Goal: Information Seeking & Learning: Learn about a topic

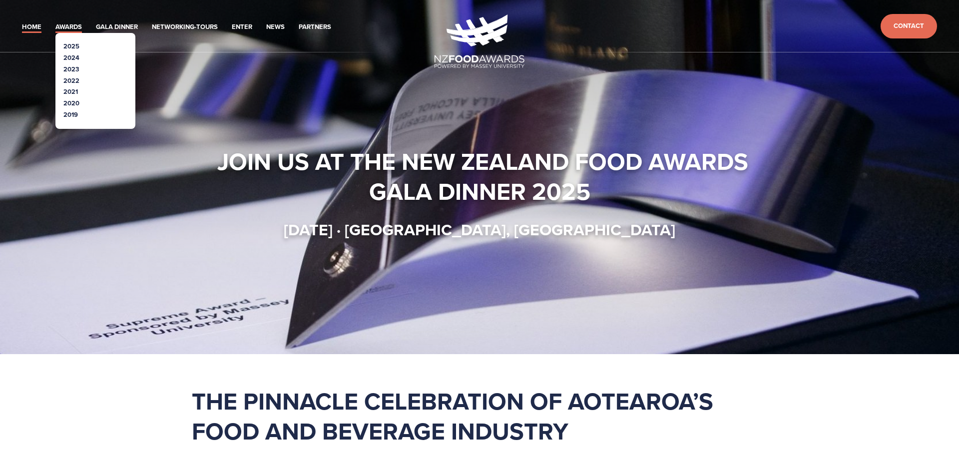
click at [76, 28] on link "Awards" at bounding box center [68, 26] width 26 height 11
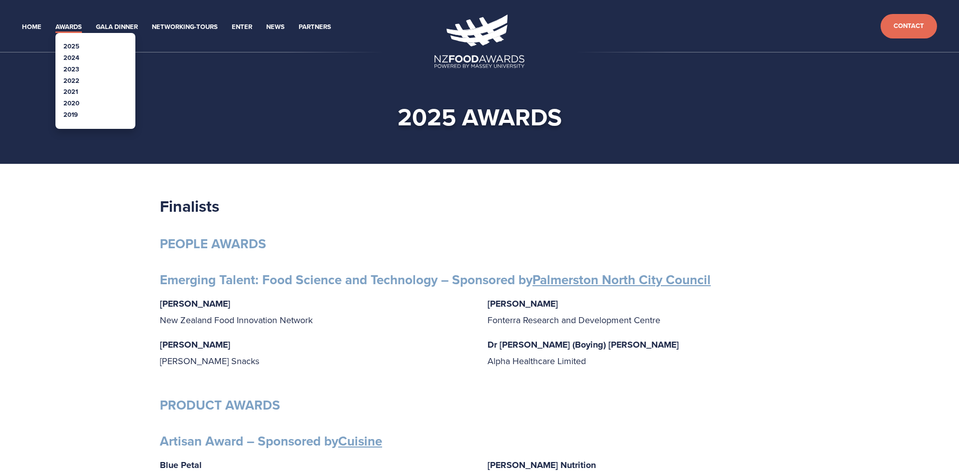
click at [77, 47] on link "2025" at bounding box center [71, 45] width 16 height 9
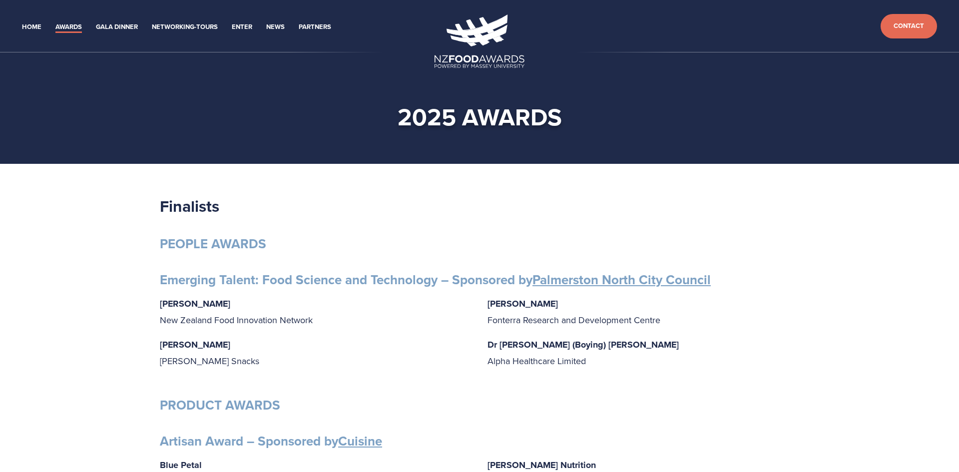
click at [264, 213] on h2 "Finalists" at bounding box center [480, 206] width 640 height 20
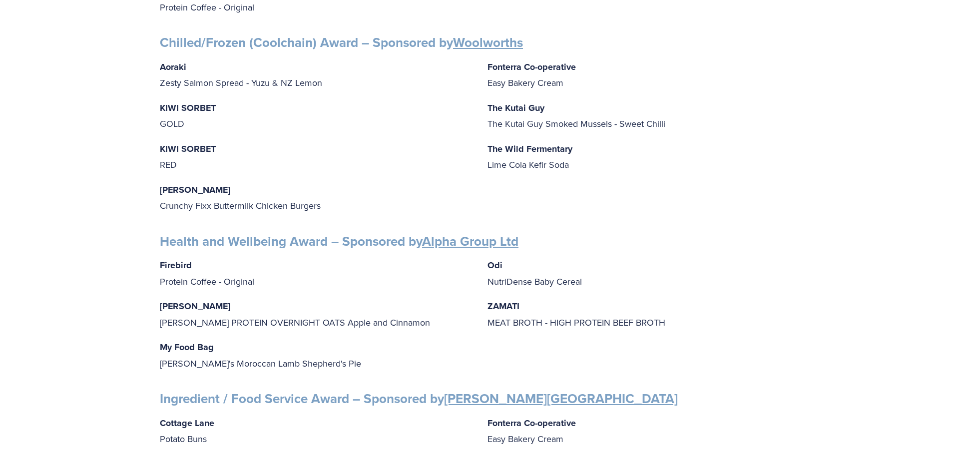
scroll to position [819, 0]
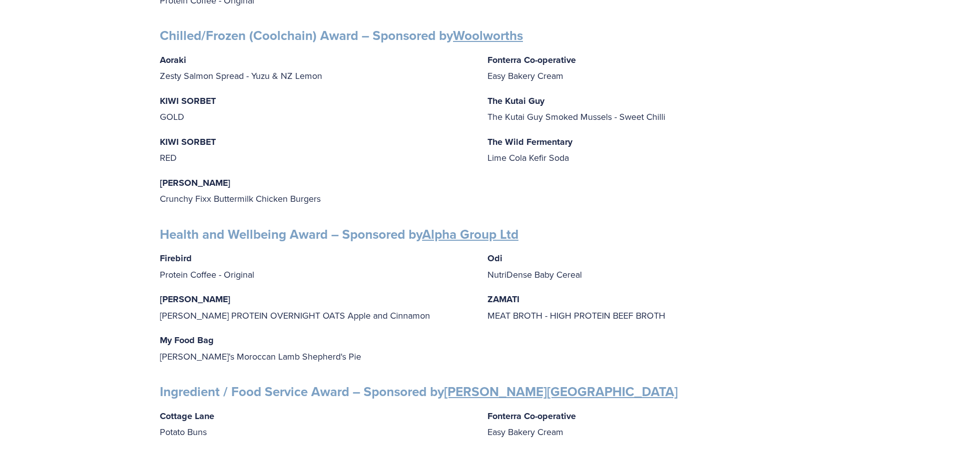
click at [175, 112] on p "KIWI SORBET GOLD" at bounding box center [316, 109] width 312 height 32
click at [189, 102] on p "KIWI SORBET GOLD" at bounding box center [316, 109] width 312 height 32
click at [186, 94] on strong "KIWI SORBET" at bounding box center [188, 100] width 56 height 13
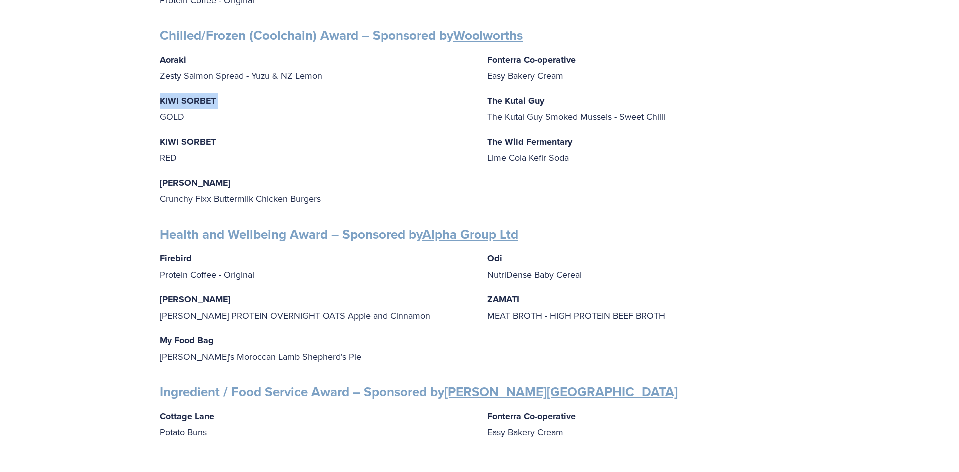
click at [186, 94] on strong "KIWI SORBET" at bounding box center [188, 100] width 56 height 13
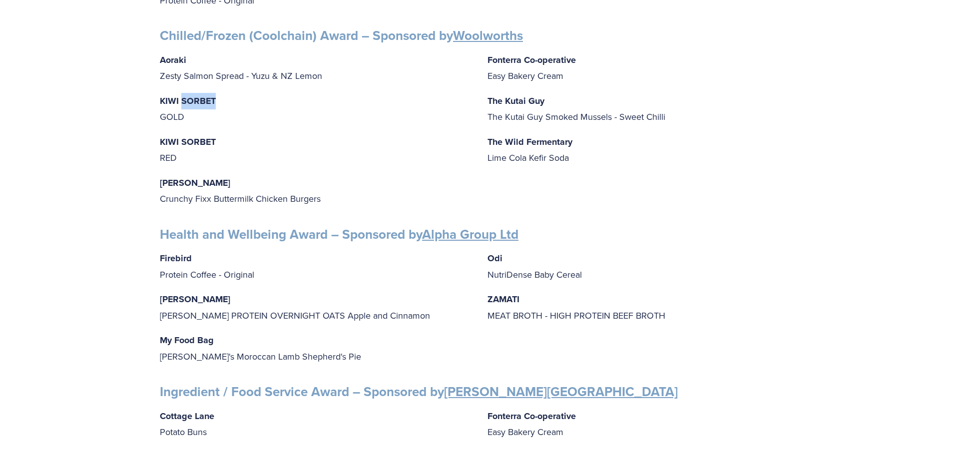
click at [186, 94] on strong "KIWI SORBET" at bounding box center [188, 100] width 56 height 13
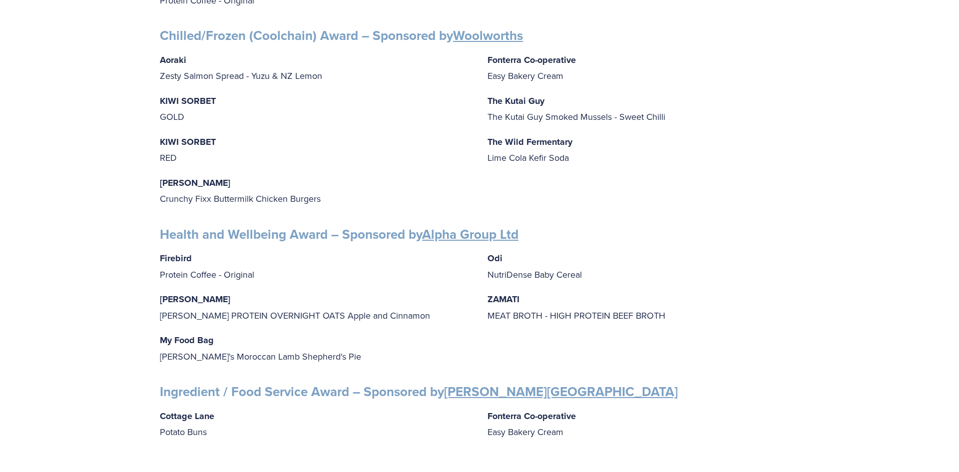
click at [186, 94] on strong "KIWI SORBET" at bounding box center [188, 100] width 56 height 13
drag, startPoint x: 159, startPoint y: 94, endPoint x: 195, endPoint y: 116, distance: 41.7
click at [194, 118] on div "Aoraki Zesty Salmon Spread - Yuzu & NZ Lemon KIWI SORBET GOLD KIWI SORBET RED I…" at bounding box center [480, 129] width 640 height 155
copy p "KIWI SORBET GOLD"
click at [253, 117] on div "Aoraki Zesty Salmon Spread - Yuzu & NZ Lemon KIWI SORBET GOLD KIWI SORBET RED I…" at bounding box center [480, 129] width 640 height 155
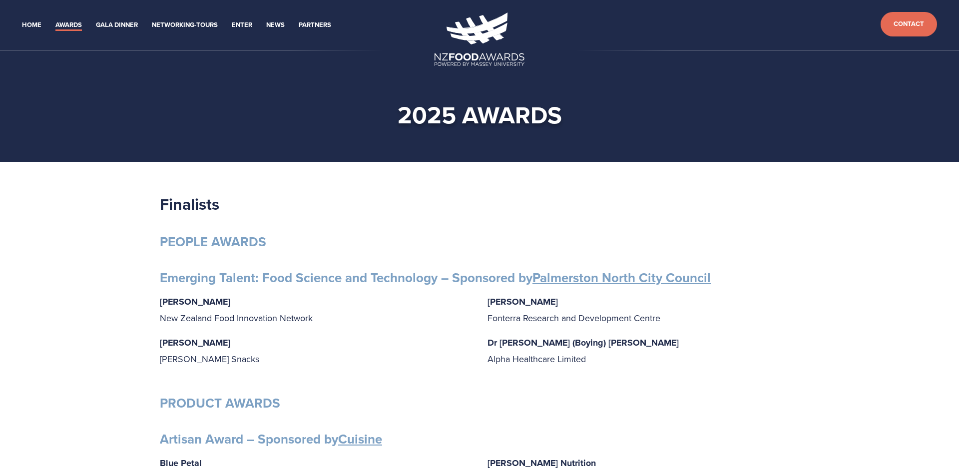
scroll to position [0, 0]
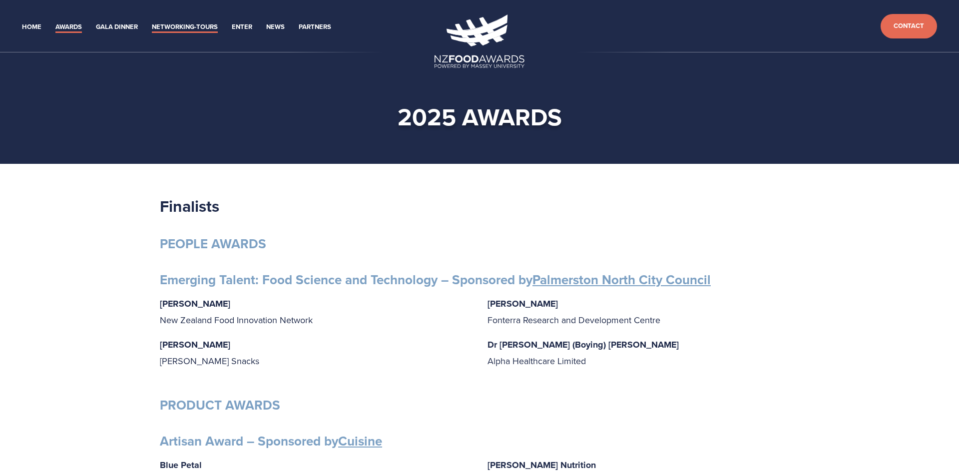
click at [193, 25] on link "Networking-Tours" at bounding box center [185, 26] width 66 height 11
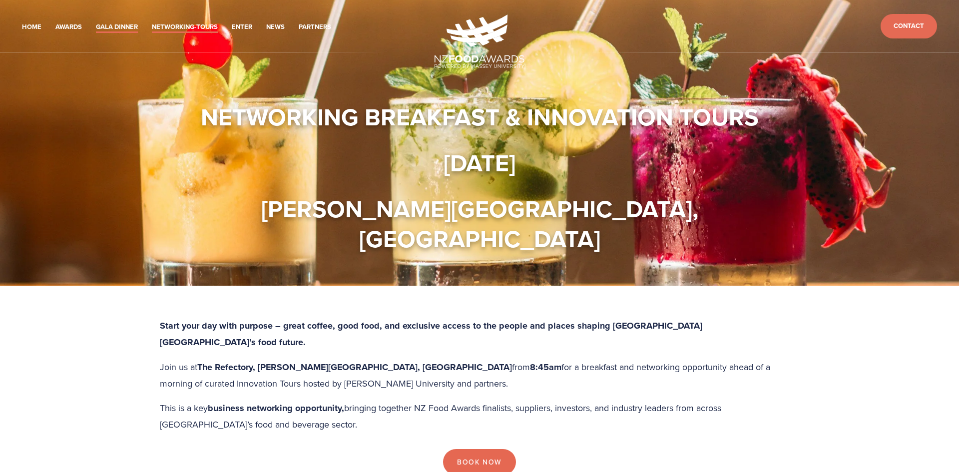
click at [102, 28] on link "Gala Dinner" at bounding box center [117, 26] width 42 height 11
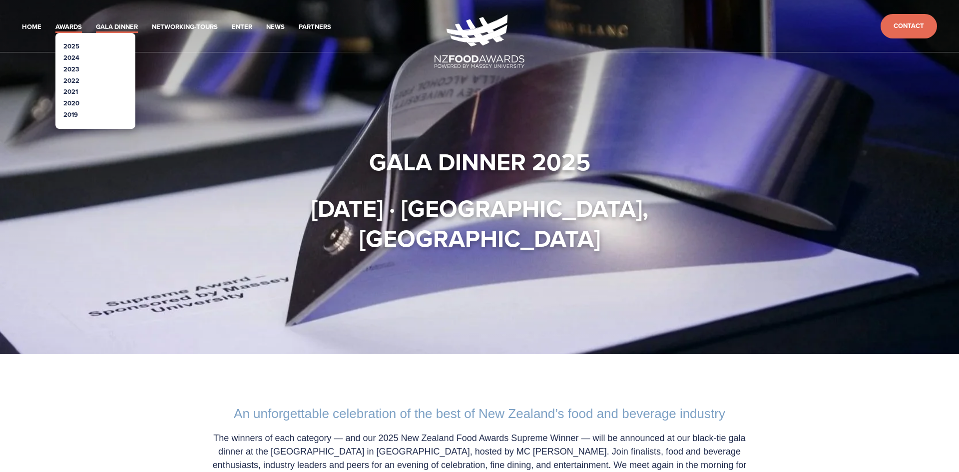
click at [63, 24] on link "Awards" at bounding box center [68, 26] width 26 height 11
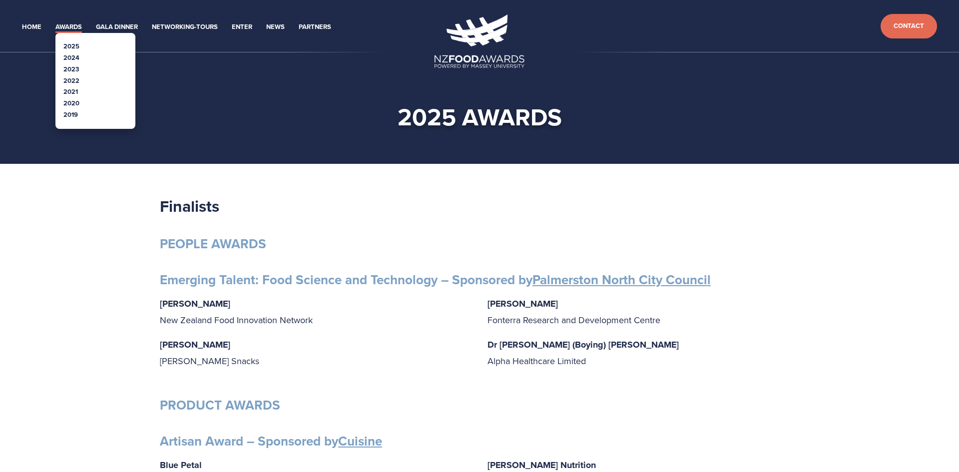
click at [82, 116] on li "2019" at bounding box center [95, 114] width 64 height 11
click at [68, 114] on link "2019" at bounding box center [70, 114] width 14 height 9
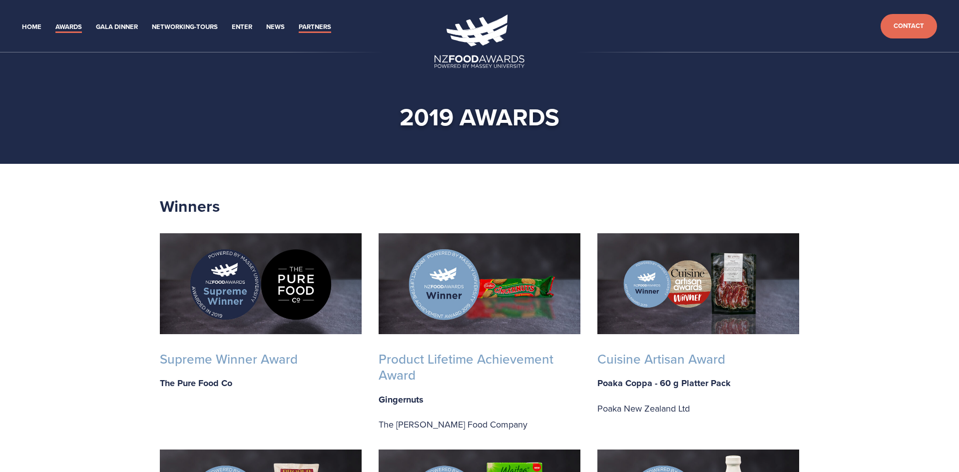
click at [323, 23] on link "Partners" at bounding box center [315, 26] width 32 height 11
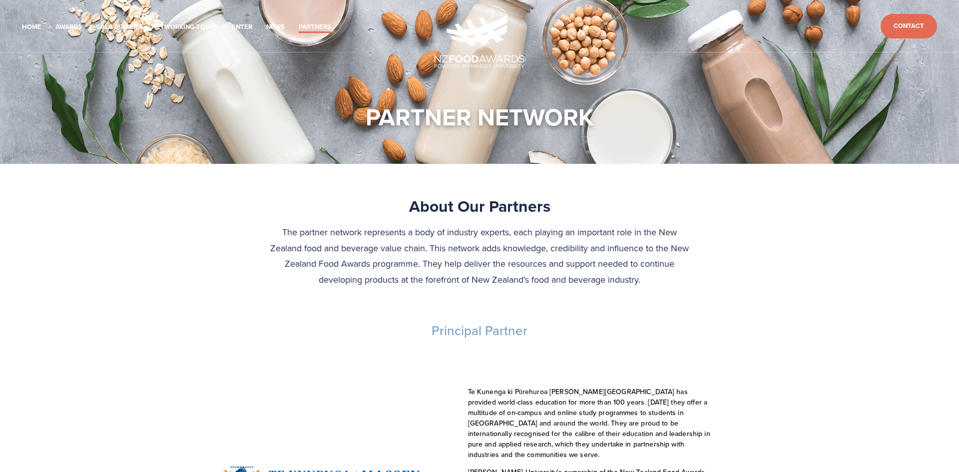
click at [271, 20] on li "News" at bounding box center [275, 26] width 18 height 14
click at [271, 26] on link "News" at bounding box center [275, 26] width 18 height 11
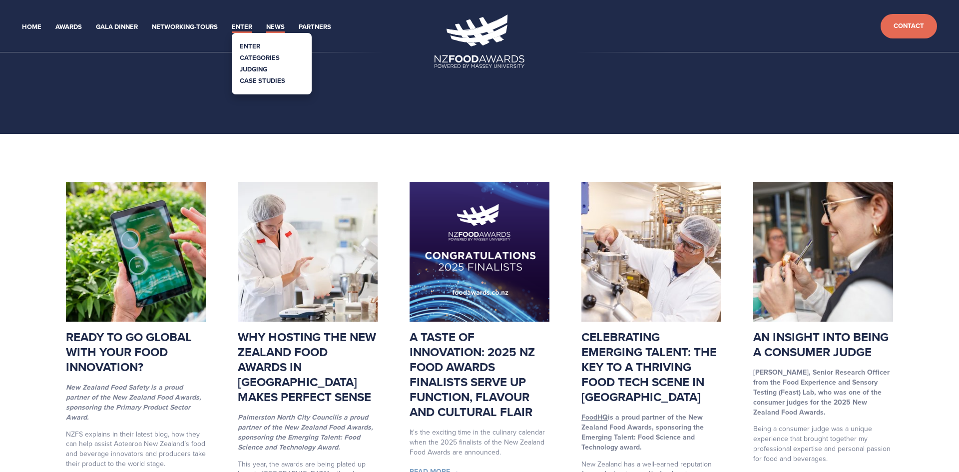
click at [242, 23] on link "Enter" at bounding box center [242, 26] width 20 height 11
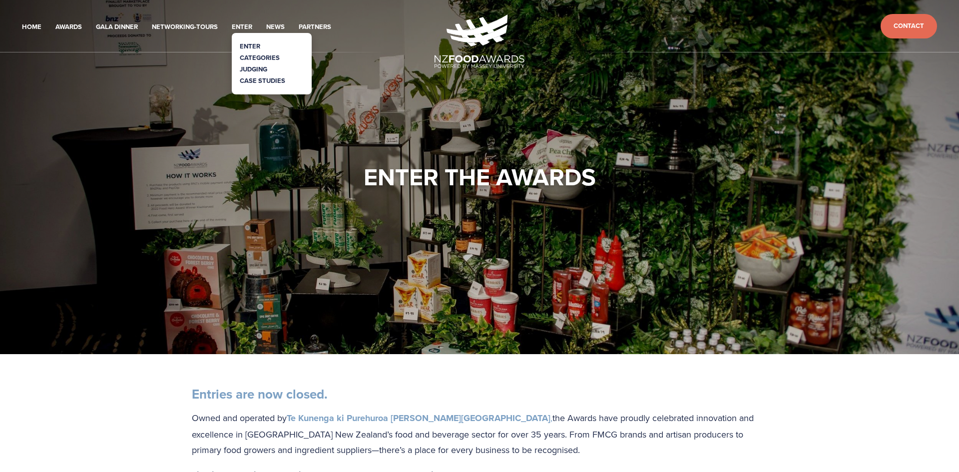
click at [260, 54] on link "Categories" at bounding box center [260, 57] width 40 height 9
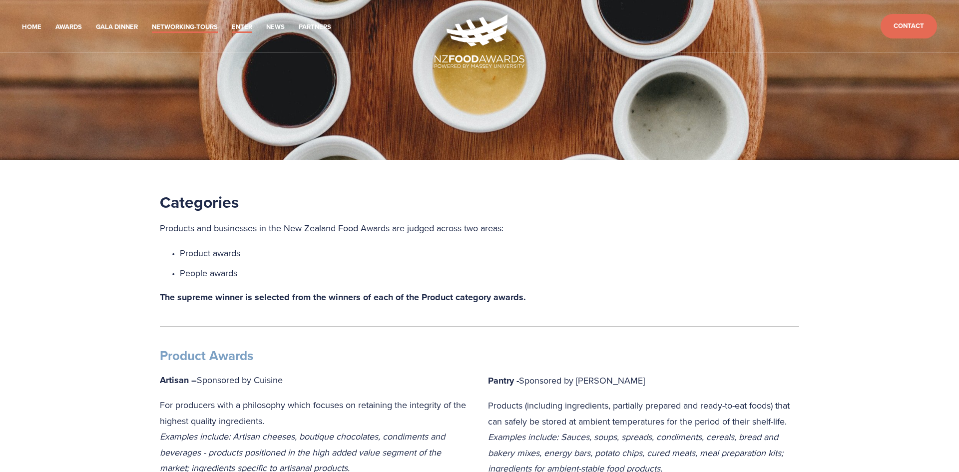
click at [176, 26] on link "Networking-Tours" at bounding box center [185, 26] width 66 height 11
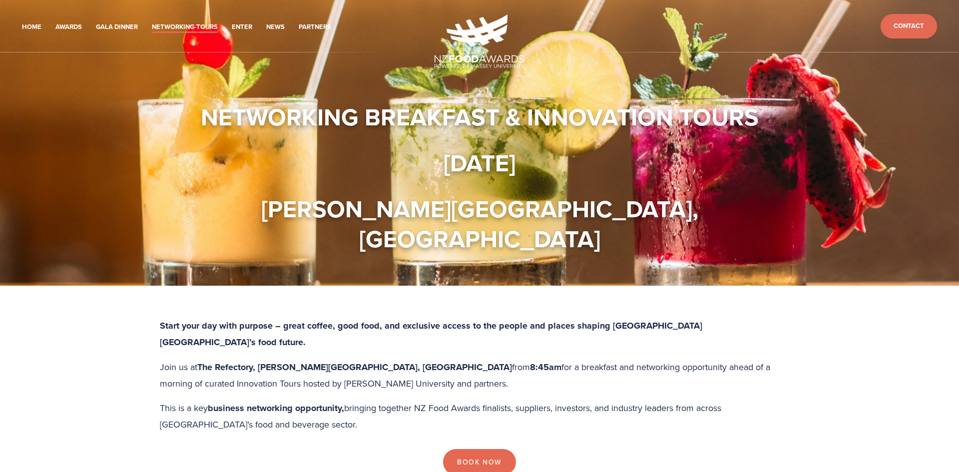
click at [123, 17] on header "Home Awards 2025 2024 2023 Enter" at bounding box center [479, 26] width 959 height 52
click at [118, 25] on link "Gala Dinner" at bounding box center [117, 26] width 42 height 11
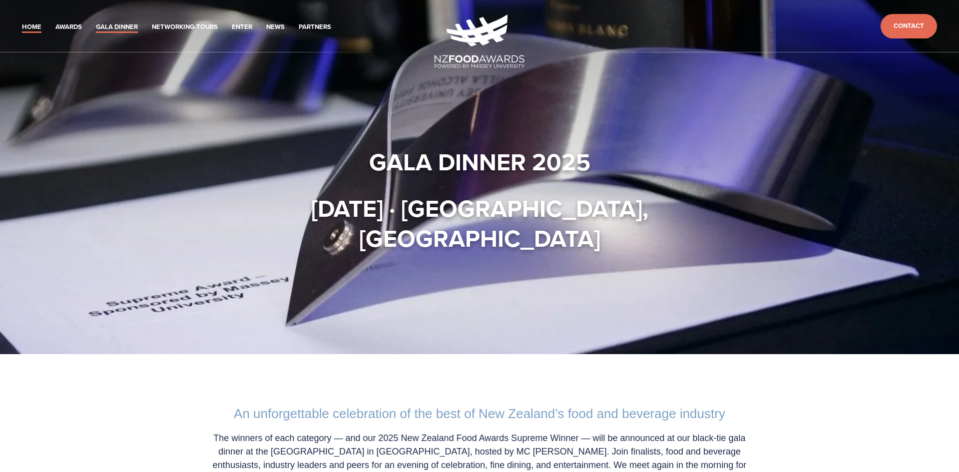
click at [27, 25] on link "Home" at bounding box center [31, 26] width 19 height 11
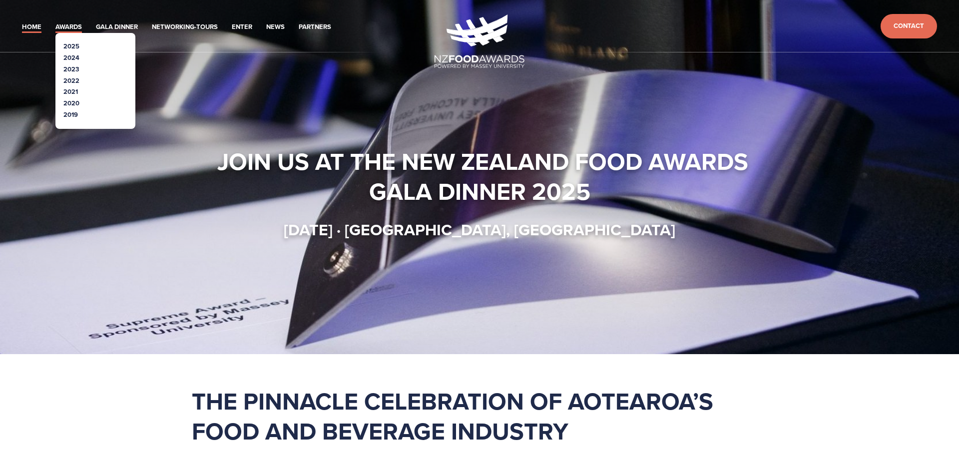
click at [59, 25] on link "Awards" at bounding box center [68, 26] width 26 height 11
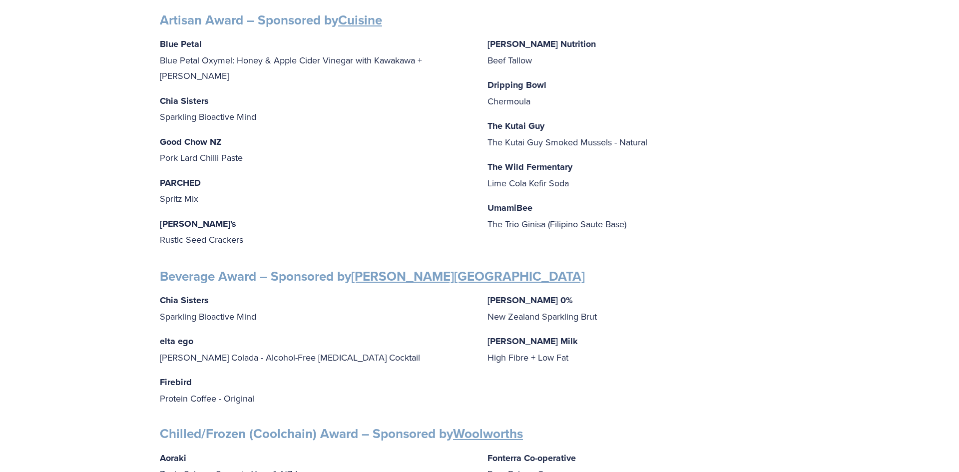
scroll to position [421, 0]
drag, startPoint x: 959, startPoint y: 63, endPoint x: 904, endPoint y: 149, distance: 102.0
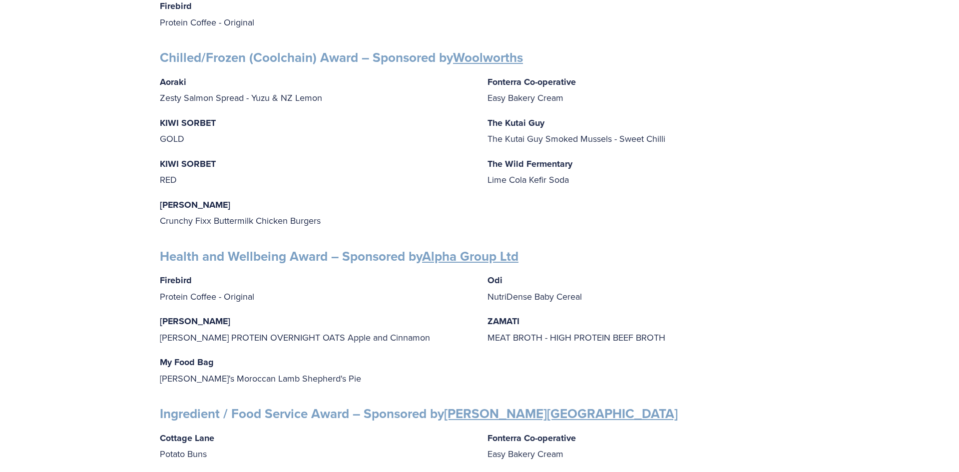
scroll to position [793, 0]
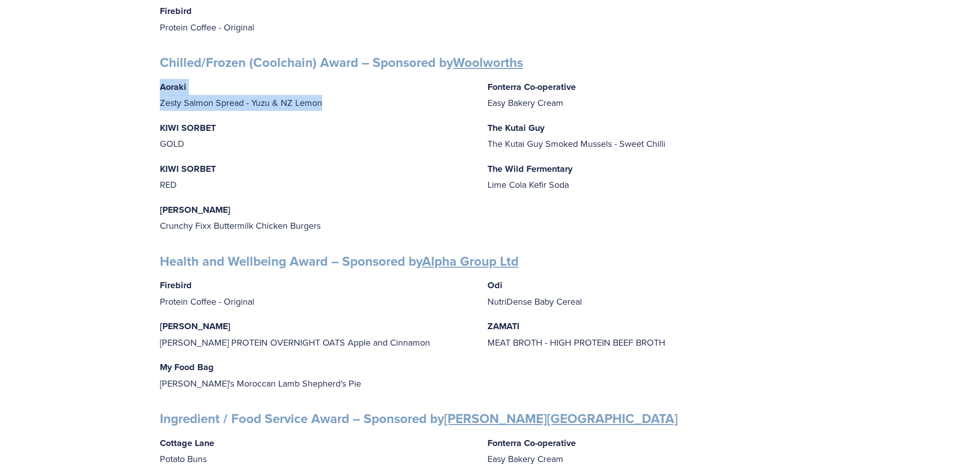
drag, startPoint x: 321, startPoint y: 96, endPoint x: 143, endPoint y: 66, distance: 180.0
click at [143, 66] on div "Finalists PEOPLE AWARDS Emerging Talent: Food Science and Technology – Sponsore…" at bounding box center [479, 238] width 959 height 1735
copy p "Aoraki Zesty Salmon Spread - Yuzu & NZ Lemon"
click at [70, 174] on div "Finalists PEOPLE AWARDS Emerging Talent: Food Science and Technology – Sponsore…" at bounding box center [479, 238] width 959 height 1735
drag, startPoint x: 160, startPoint y: 276, endPoint x: 200, endPoint y: 280, distance: 40.1
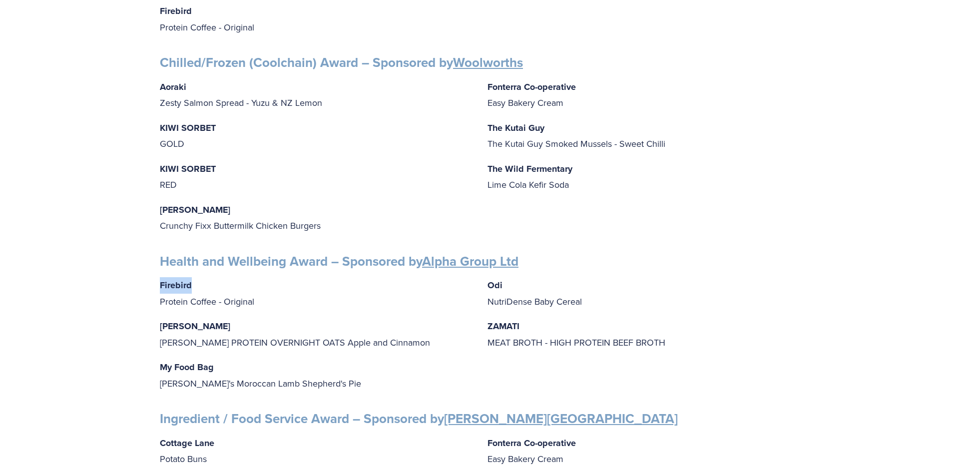
click at [200, 280] on p "Firebird Protein Coffee - Original" at bounding box center [316, 293] width 312 height 32
copy strong "Firebird"
click at [153, 283] on div "Finalists PEOPLE AWARDS Emerging Talent: Food Science and Technology – Sponsore…" at bounding box center [479, 238] width 657 height 1671
drag, startPoint x: 160, startPoint y: 277, endPoint x: 321, endPoint y: 321, distance: 167.4
click at [320, 320] on div "Firebird Protein Coffee - Original [PERSON_NAME] [PERSON_NAME] PROTEIN OVERNIGH…" at bounding box center [480, 334] width 640 height 114
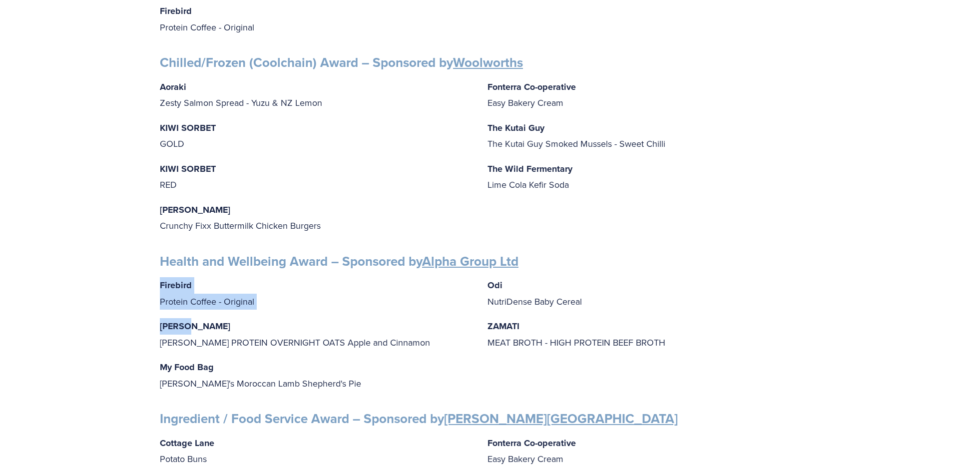
click at [160, 279] on strong "Firebird" at bounding box center [176, 285] width 32 height 13
drag, startPoint x: 159, startPoint y: 276, endPoint x: 268, endPoint y: 296, distance: 110.3
click at [268, 296] on p "Firebird Protein Coffee - Original" at bounding box center [316, 293] width 312 height 32
copy p "Firebird Protein Coffee - Original"
